Goal: Find specific page/section: Find specific page/section

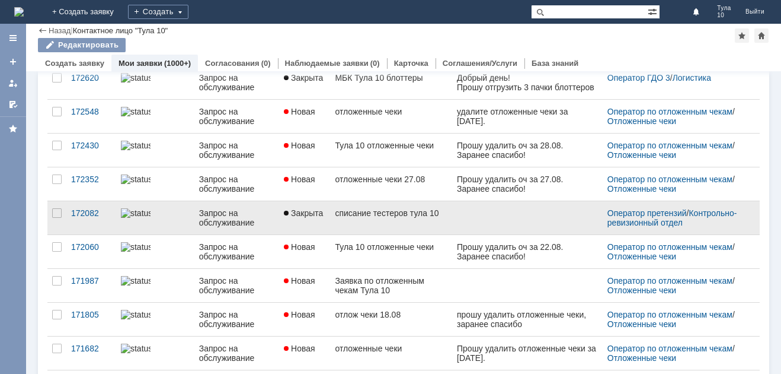
click at [335, 225] on link "списание тестеров тула 10" at bounding box center [391, 217] width 122 height 33
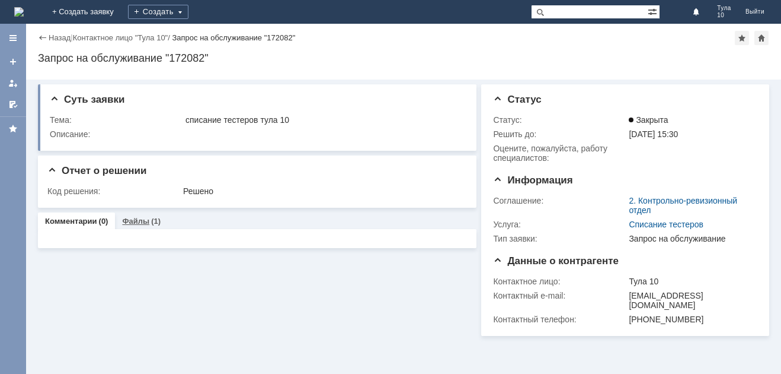
click at [127, 222] on link "Файлы" at bounding box center [135, 220] width 27 height 9
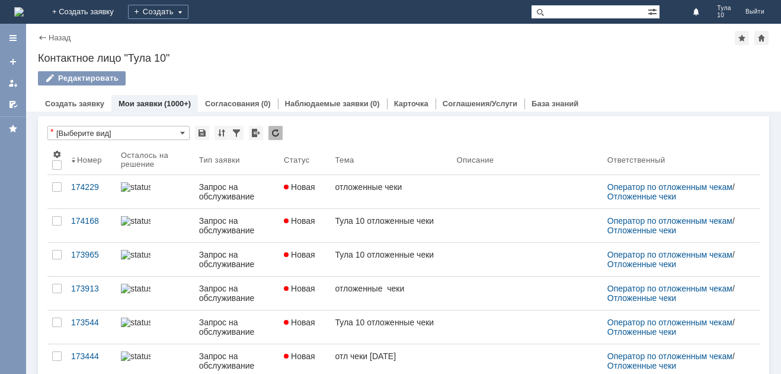
click at [24, 17] on img at bounding box center [18, 11] width 9 height 9
